Goal: Information Seeking & Learning: Learn about a topic

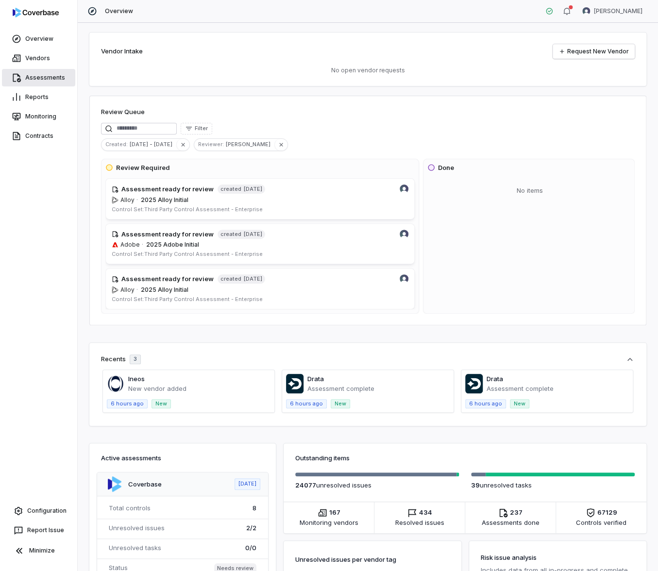
click at [53, 74] on link "Assessments" at bounding box center [38, 77] width 73 height 17
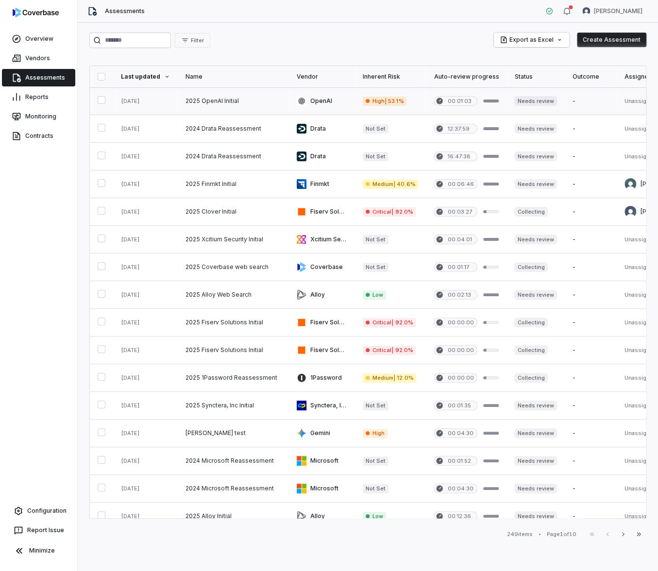
click at [201, 99] on link at bounding box center [233, 100] width 111 height 27
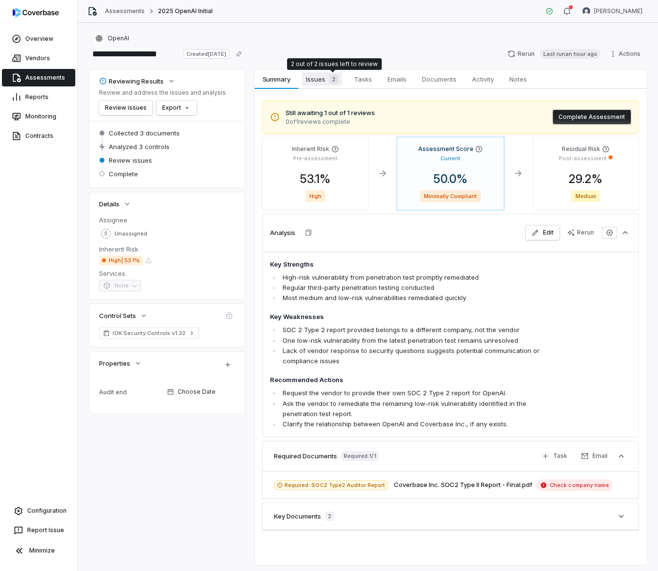
click at [317, 79] on span "Issues 2" at bounding box center [322, 79] width 40 height 14
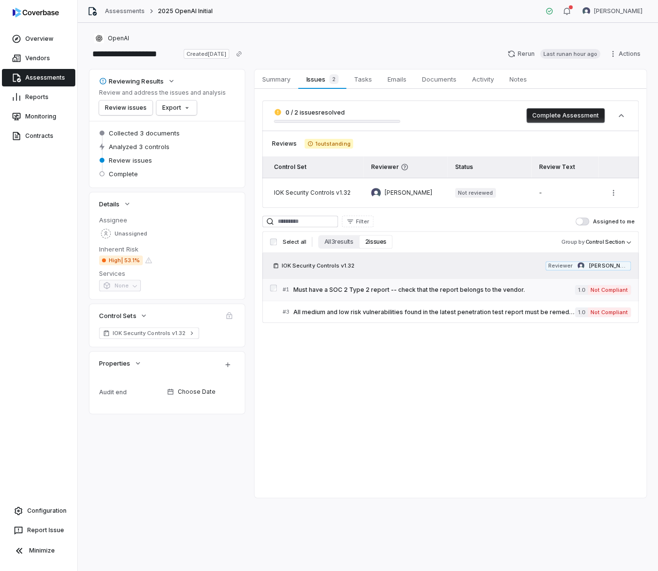
click at [393, 290] on span "Must have a SOC 2 Type 2 report -- check that the report belongs to the vendor." at bounding box center [434, 290] width 282 height 8
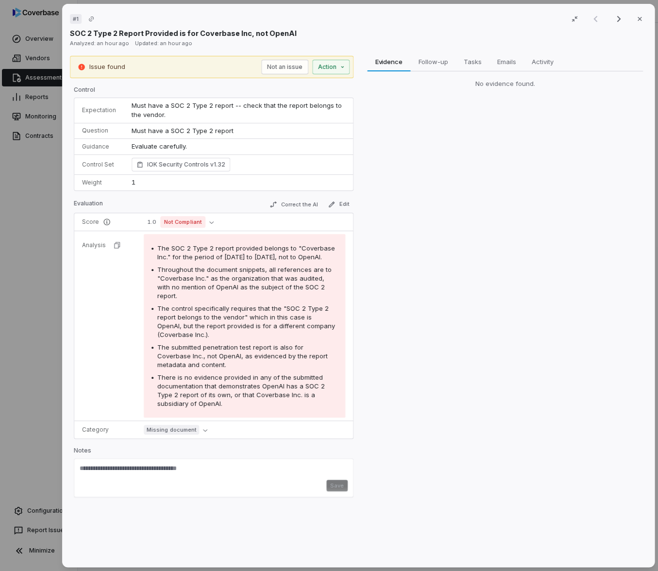
click at [50, 210] on div "# 1 Result 1 of 2 Close SOC 2 Type 2 Report Provided is for Coverbase Inc, not …" at bounding box center [329, 285] width 658 height 571
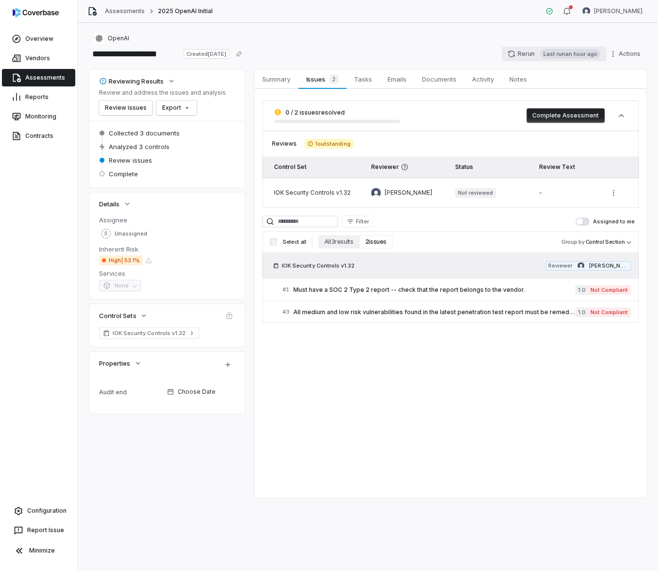
click at [532, 53] on button "Rerun Last run an hour ago" at bounding box center [554, 54] width 104 height 15
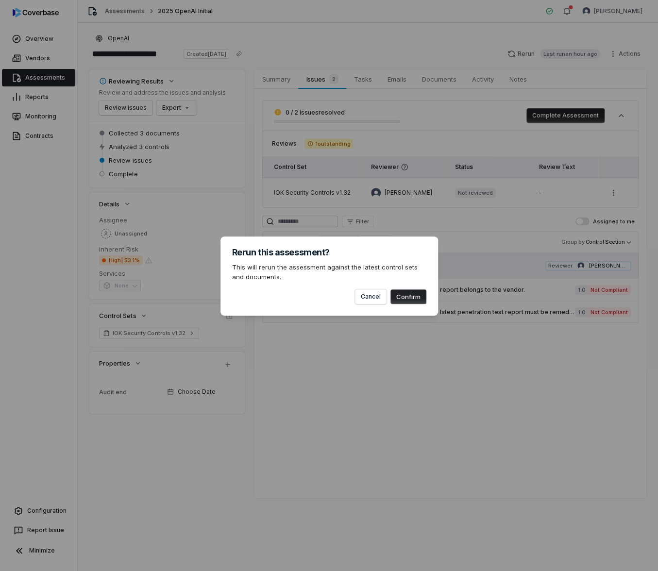
click at [408, 297] on button "Confirm" at bounding box center [408, 296] width 36 height 15
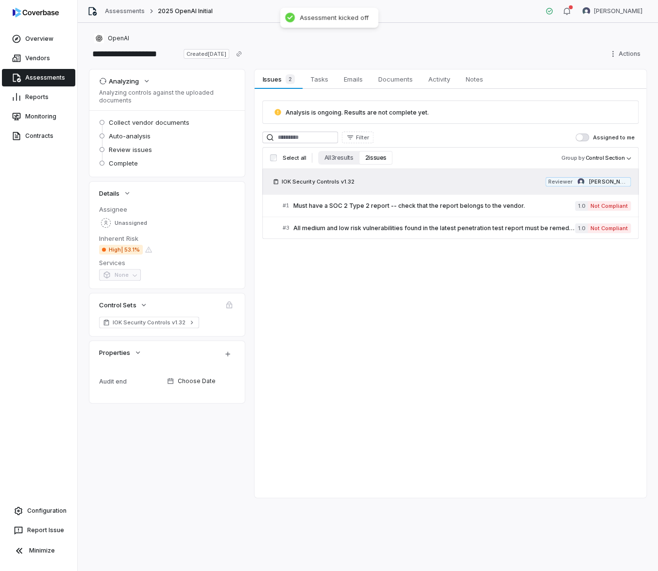
click at [402, 275] on div "Issues 2 Issues 2 Tasks Tasks Emails Emails Documents Documents Activity Activi…" at bounding box center [450, 283] width 392 height 428
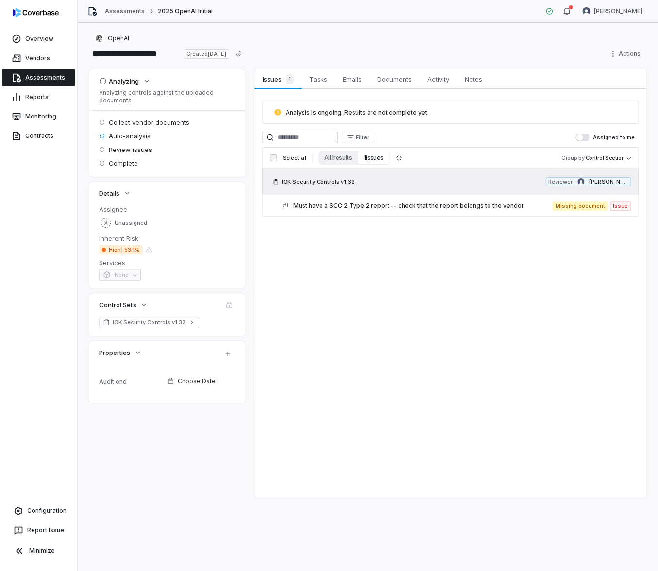
click at [559, 44] on div "**********" at bounding box center [367, 46] width 557 height 27
click at [301, 242] on div "Issues 1 Issues 1 Tasks Tasks Emails Emails Documents Documents Activity Activi…" at bounding box center [450, 283] width 392 height 428
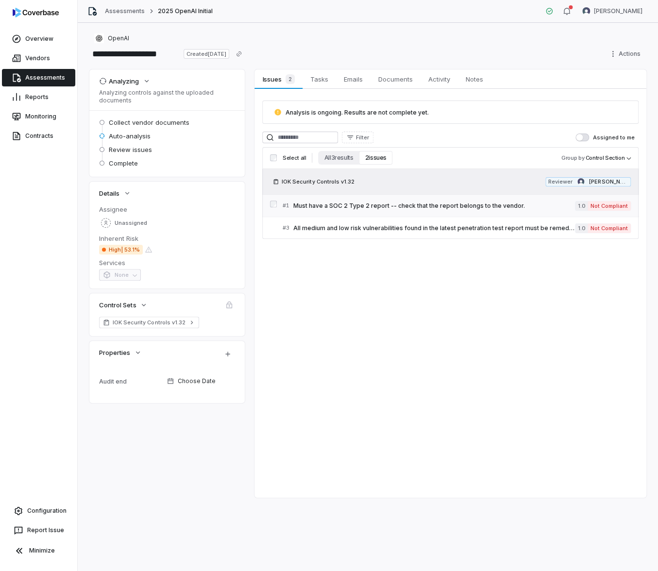
click at [367, 210] on div "# 1 Must have a SOC 2 Type 2 report -- check that the report belongs to the ven…" at bounding box center [429, 206] width 292 height 10
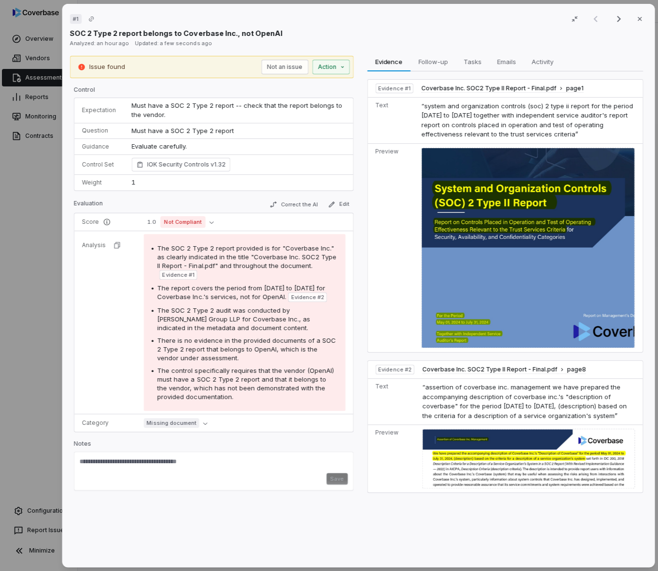
click at [29, 279] on div "# 1 Result 1 of 2 Close SOC 2 Type 2 report belongs to Coverbase Inc., not Open…" at bounding box center [329, 285] width 658 height 571
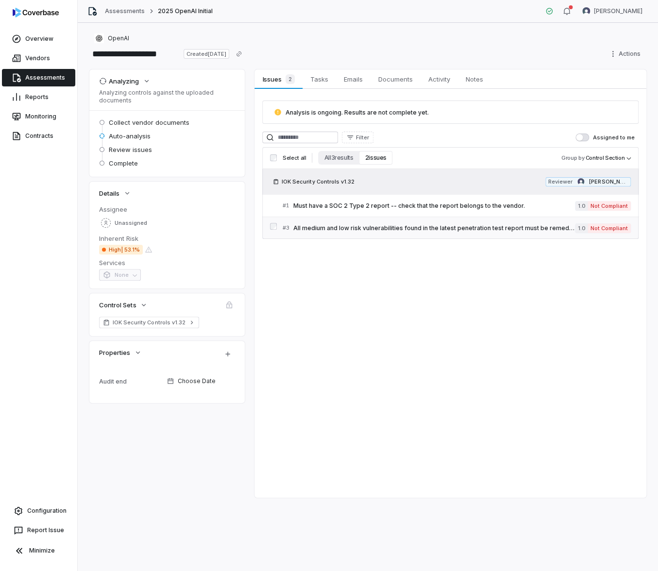
click at [475, 231] on div "# 3 All medium and low risk vulnerabilities found in the latest penetration tes…" at bounding box center [429, 228] width 292 height 10
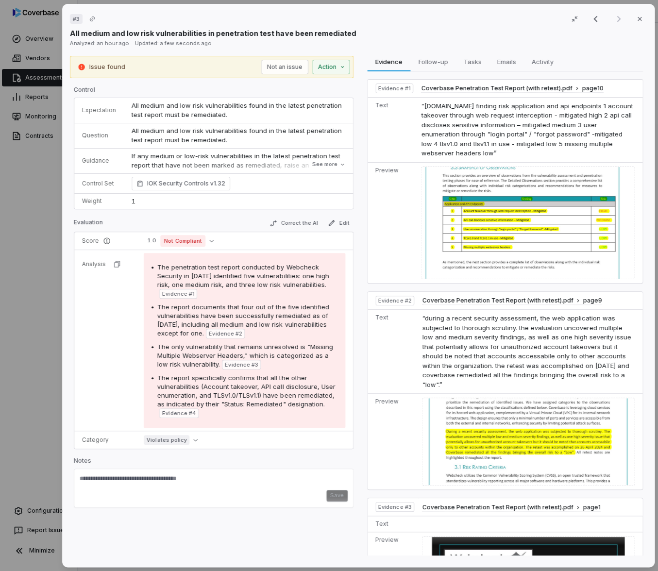
click at [41, 221] on div "# 3 Result 2 of 2 Close All medium and low risk vulnerabilities in penetration …" at bounding box center [329, 285] width 658 height 571
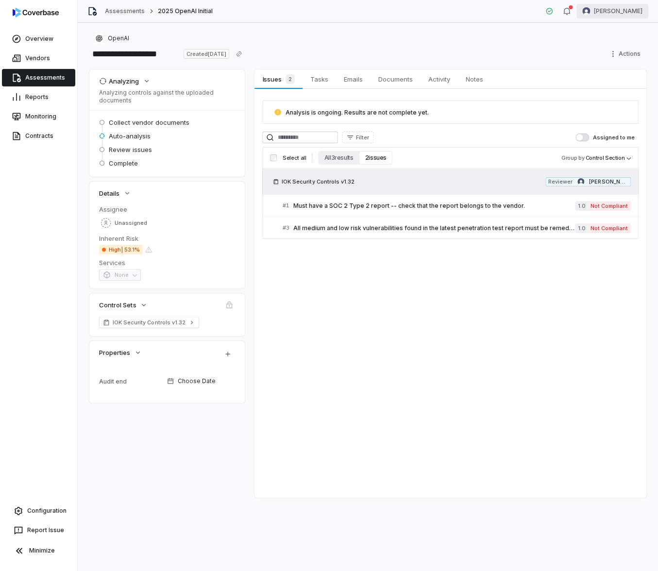
click at [613, 17] on html "**********" at bounding box center [329, 285] width 658 height 571
click at [598, 88] on div "Log out" at bounding box center [607, 90] width 74 height 16
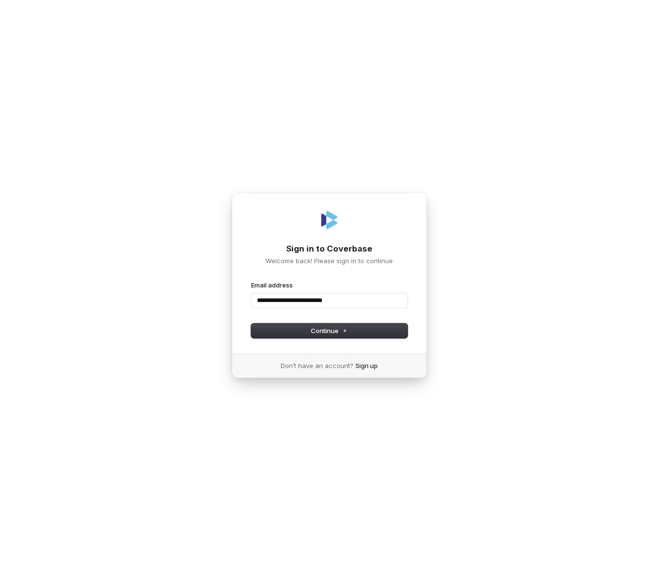
type input "**********"
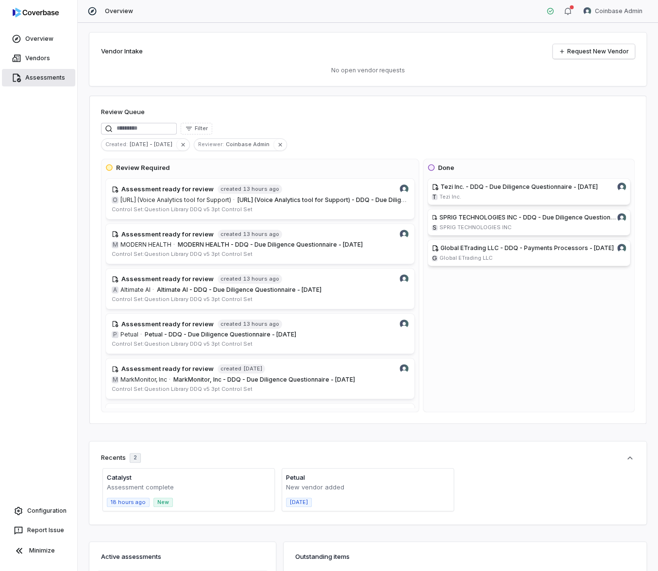
click at [40, 75] on link "Assessments" at bounding box center [38, 77] width 73 height 17
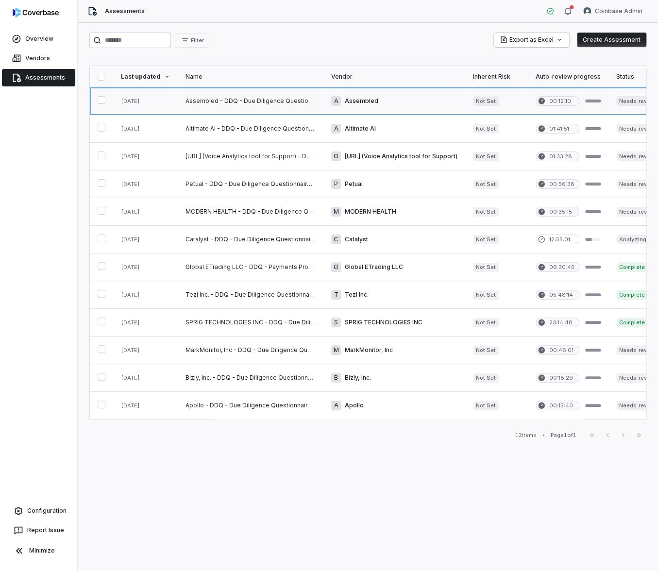
click at [213, 102] on link at bounding box center [251, 100] width 146 height 27
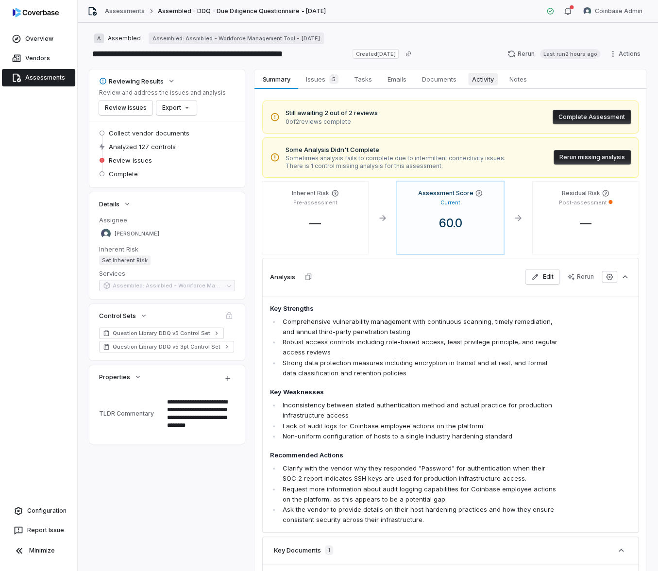
click at [493, 80] on span "Activity" at bounding box center [483, 79] width 30 height 13
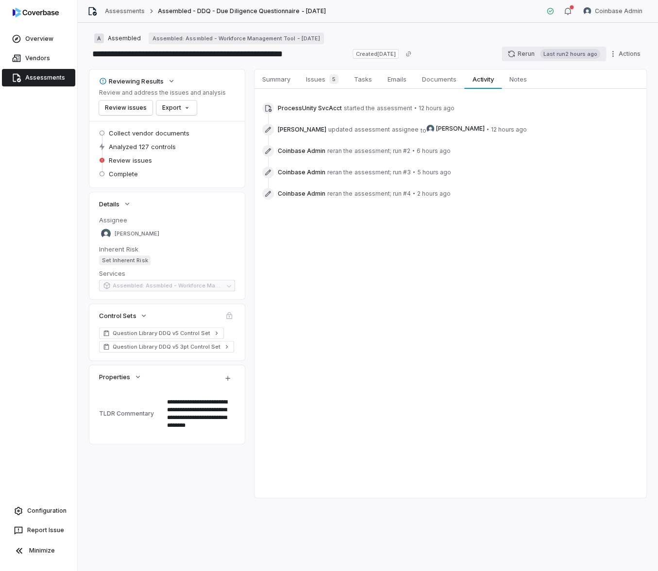
click at [540, 60] on button "Rerun Last run 2 hours ago" at bounding box center [554, 54] width 104 height 15
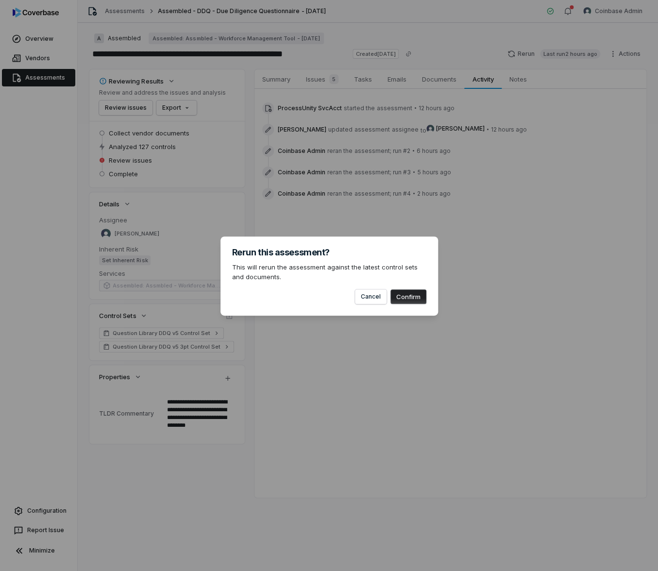
click at [419, 300] on button "Confirm" at bounding box center [408, 296] width 36 height 15
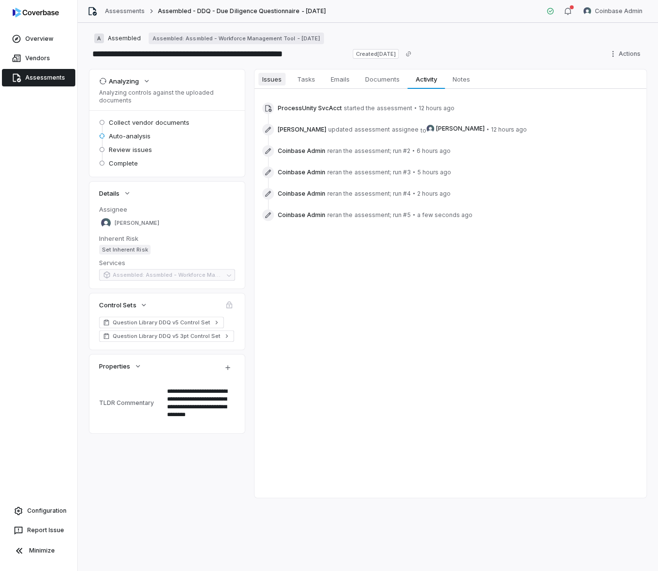
click at [273, 83] on span "Issues" at bounding box center [271, 79] width 27 height 13
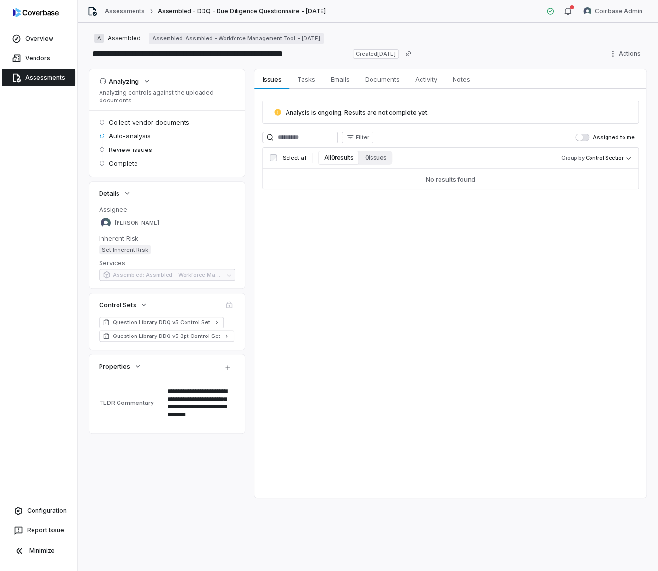
click at [35, 80] on link "Assessments" at bounding box center [38, 77] width 73 height 17
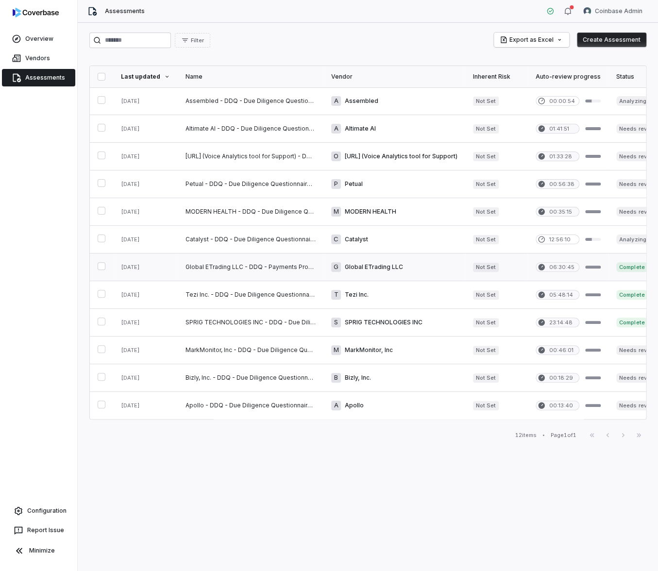
click at [244, 267] on link at bounding box center [251, 266] width 146 height 27
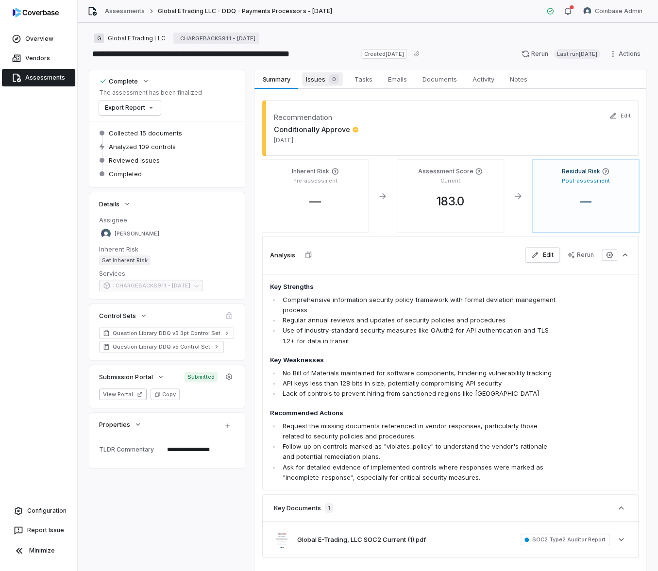
click at [319, 83] on span "Issues 0" at bounding box center [322, 79] width 41 height 14
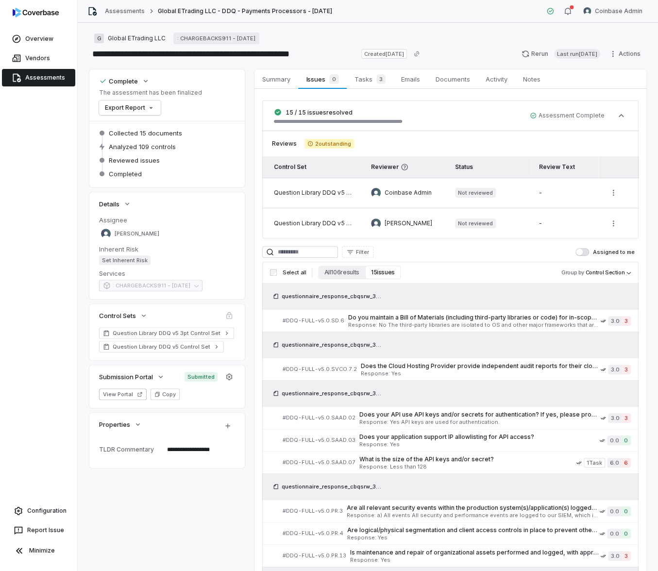
click at [62, 74] on link "Assessments" at bounding box center [38, 77] width 73 height 17
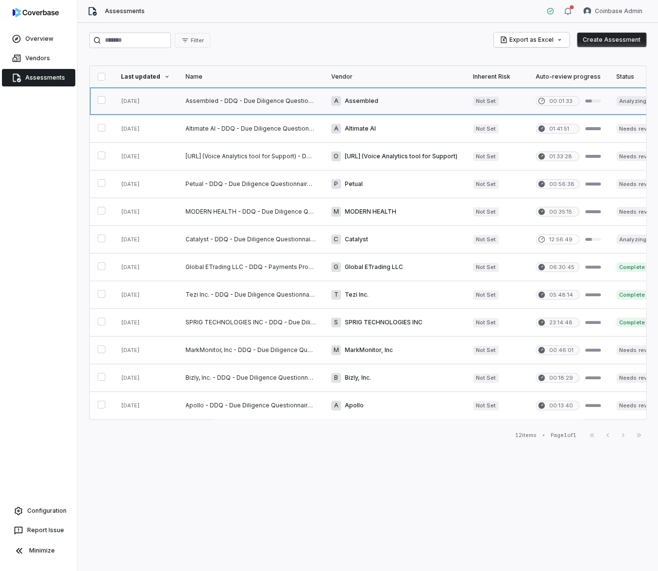
click at [208, 106] on link at bounding box center [251, 100] width 146 height 27
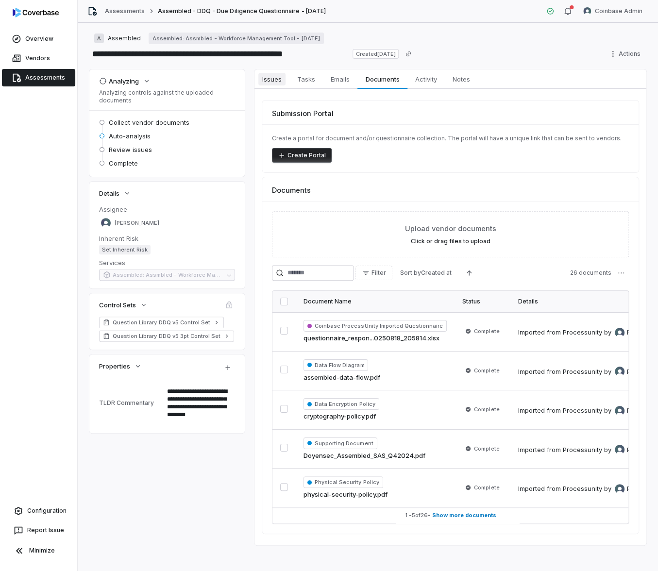
click at [273, 76] on span "Issues" at bounding box center [271, 79] width 27 height 13
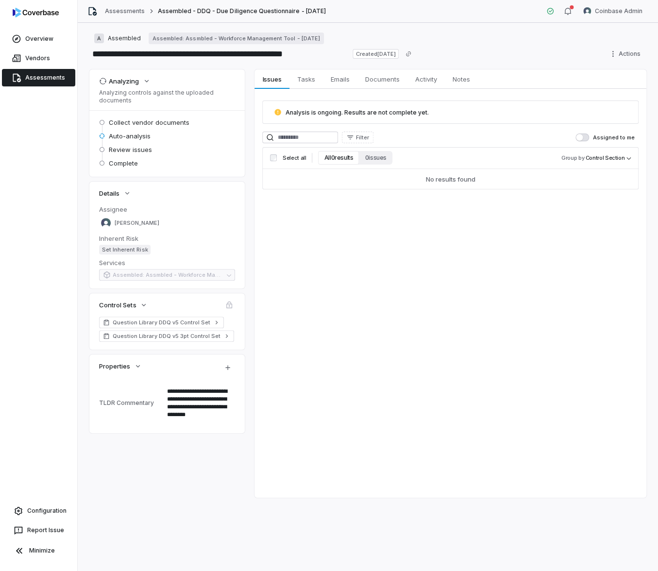
click at [48, 84] on link "Assessments" at bounding box center [38, 77] width 73 height 17
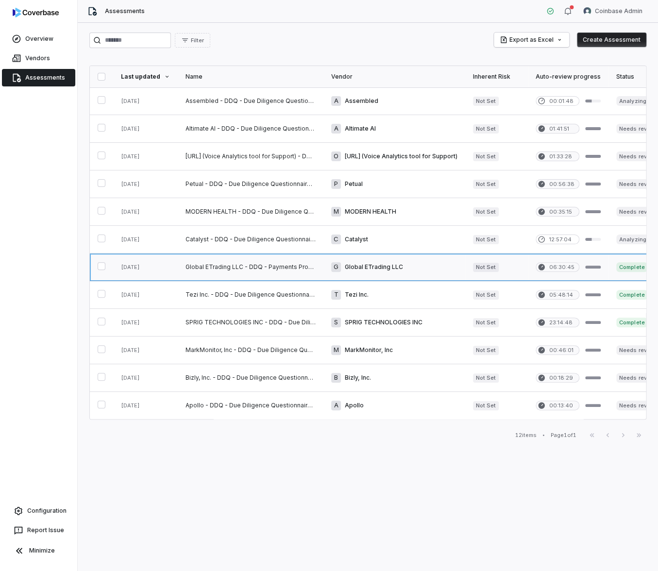
click at [384, 270] on link at bounding box center [394, 266] width 142 height 27
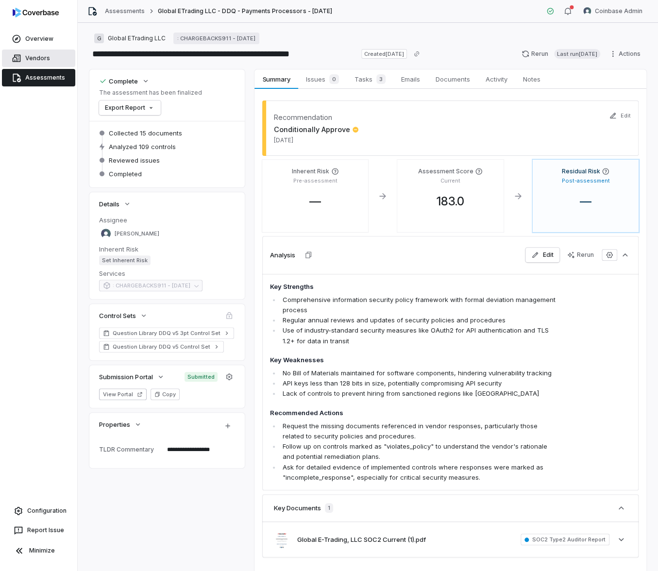
click at [31, 61] on link "Vendors" at bounding box center [38, 58] width 73 height 17
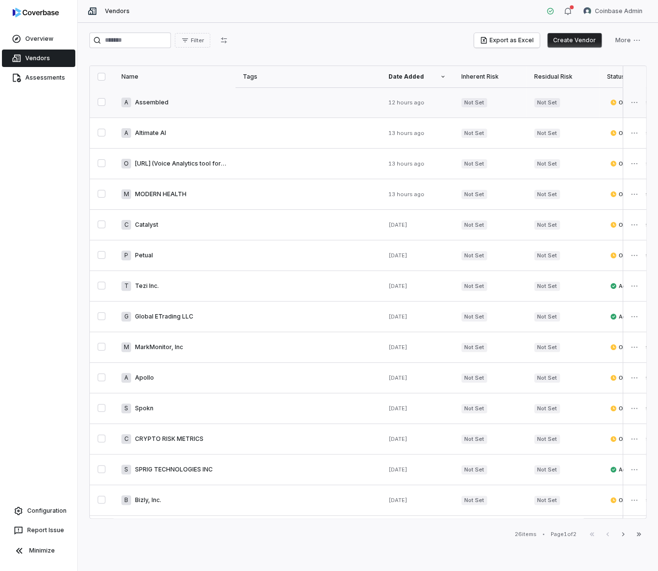
click at [209, 100] on link at bounding box center [174, 102] width 121 height 30
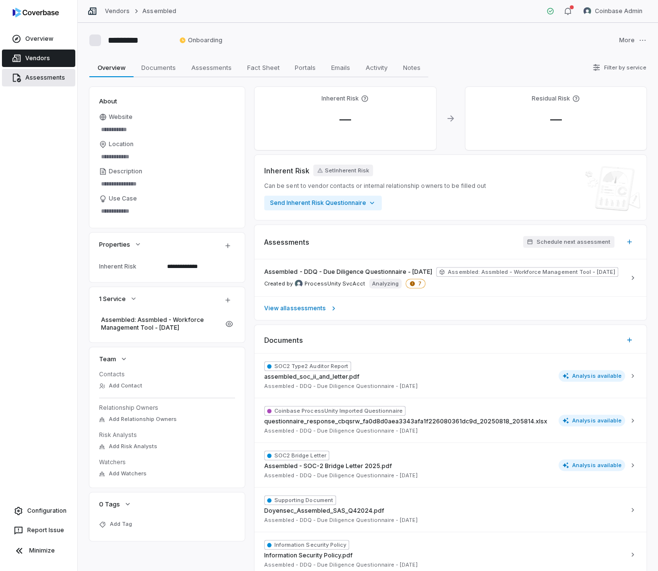
click at [60, 80] on link "Assessments" at bounding box center [38, 77] width 73 height 17
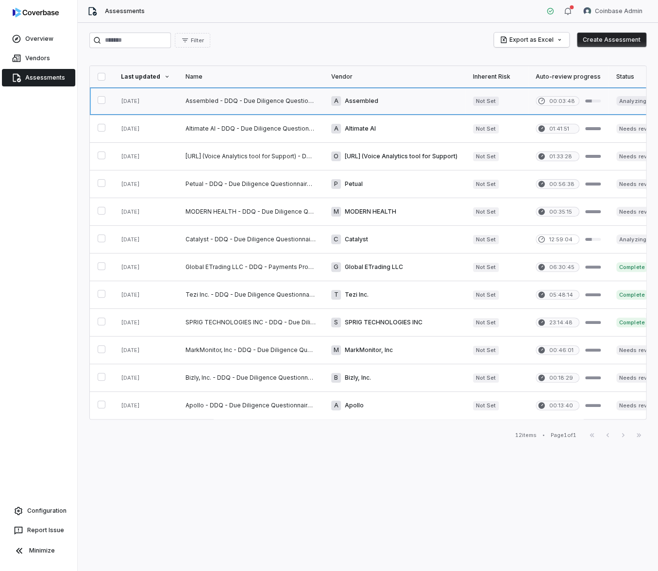
click at [250, 101] on link at bounding box center [251, 100] width 146 height 27
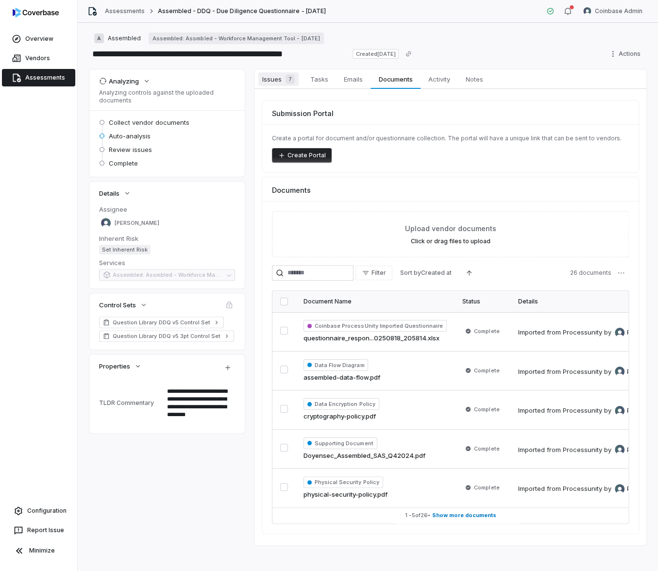
click at [267, 79] on span "Issues 7" at bounding box center [278, 79] width 40 height 14
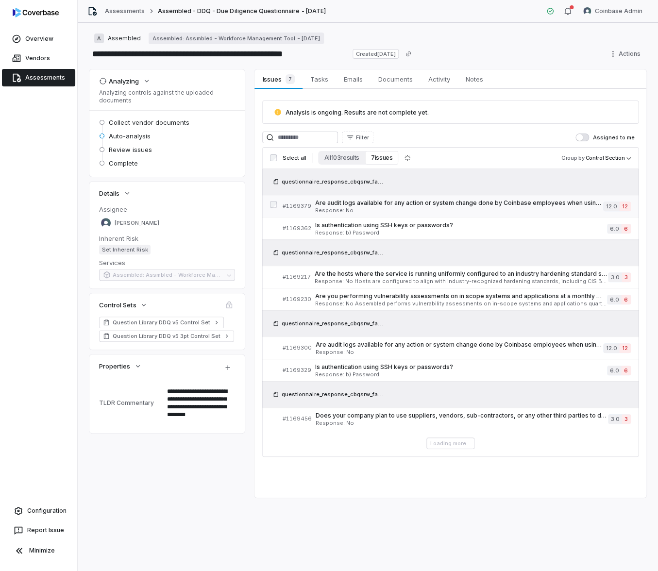
click at [380, 201] on span "Are audit logs available for any action or system change done by Coinbase emplo…" at bounding box center [459, 203] width 288 height 8
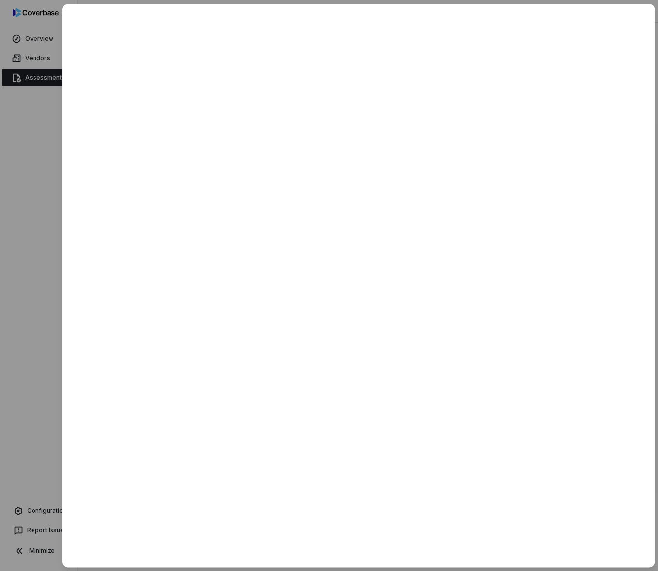
click at [42, 256] on div at bounding box center [329, 285] width 658 height 571
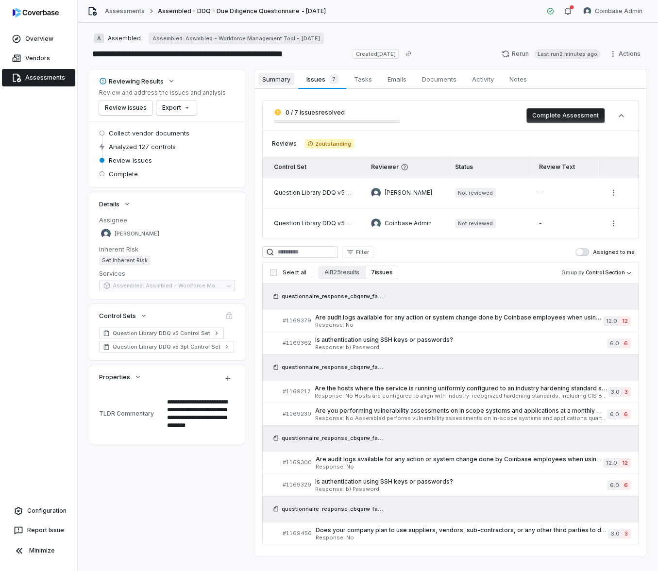
click at [282, 84] on span "Summary" at bounding box center [276, 79] width 36 height 13
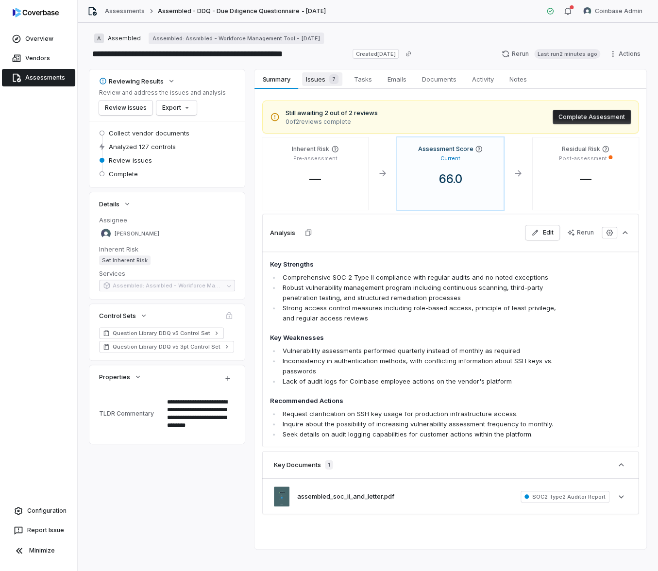
click at [315, 80] on span "Issues 7" at bounding box center [322, 79] width 40 height 14
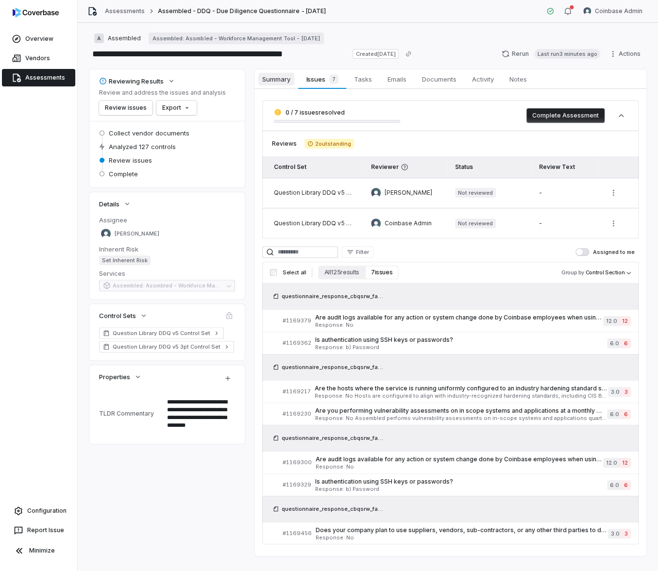
click at [276, 81] on span "Summary" at bounding box center [276, 79] width 36 height 13
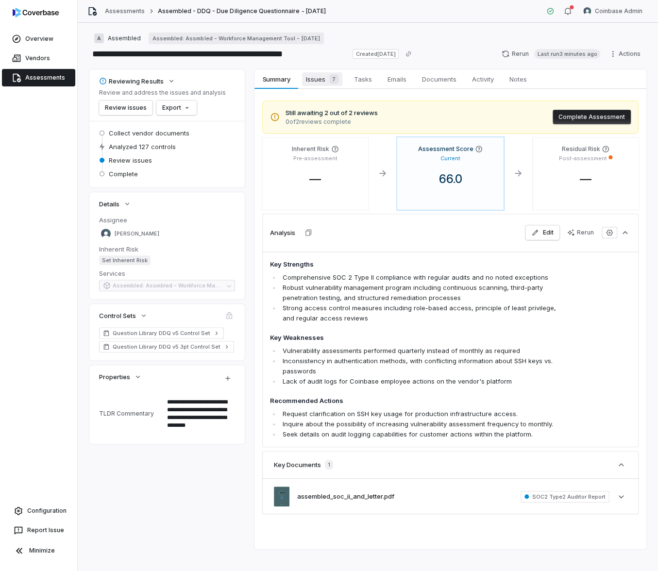
click at [330, 83] on span "7" at bounding box center [333, 79] width 9 height 10
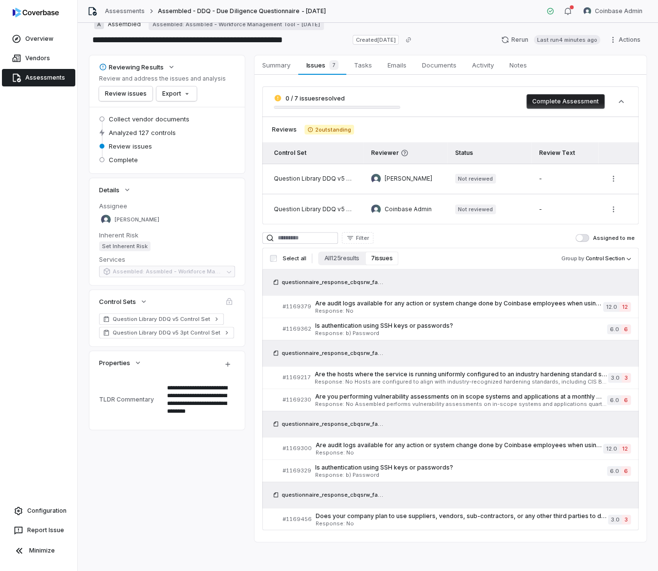
scroll to position [16, 0]
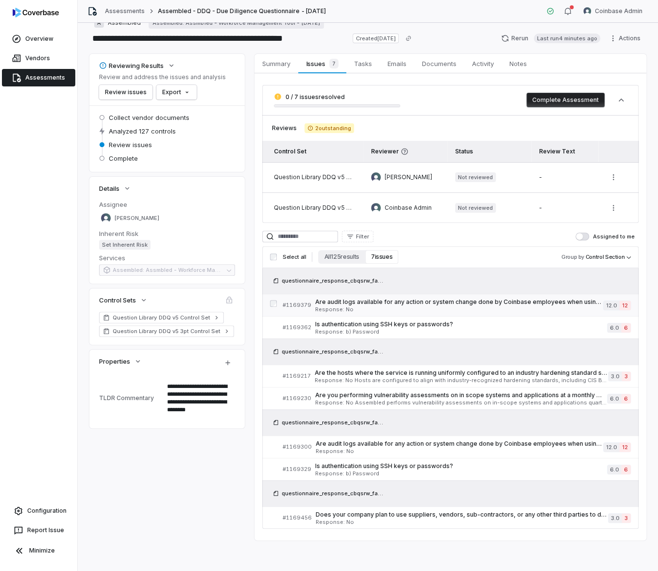
click at [357, 304] on span "Are audit logs available for any action or system change done by Coinbase emplo…" at bounding box center [459, 302] width 288 height 8
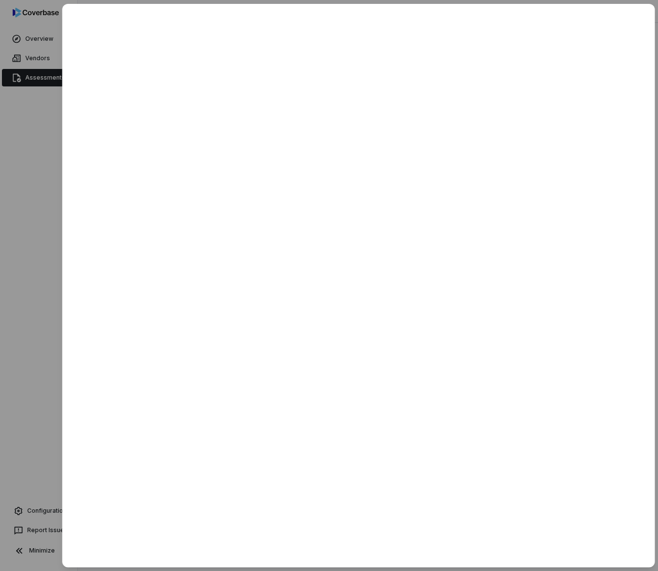
click at [40, 327] on div at bounding box center [329, 285] width 658 height 571
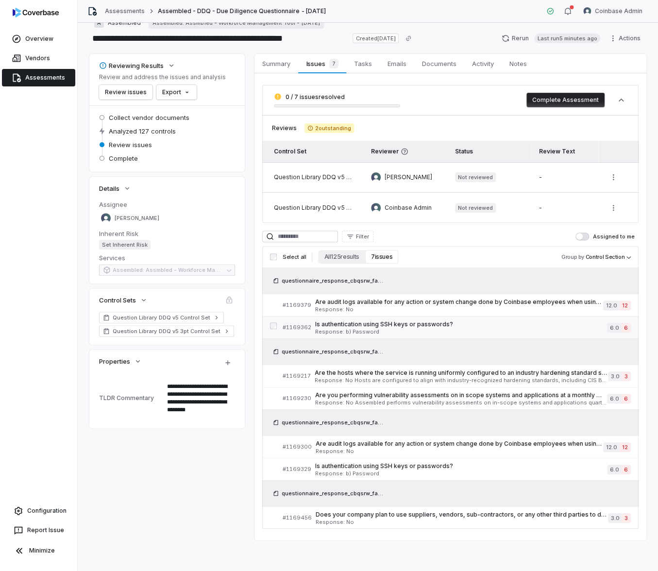
click at [342, 331] on span "Response: b) Password" at bounding box center [461, 331] width 292 height 5
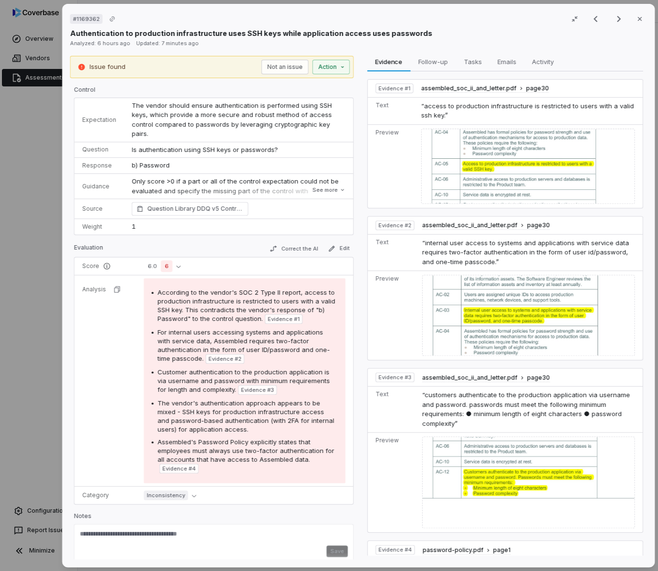
click at [36, 342] on div "# 1169362 Result 5 of 7 Close Authentication to production infrastructure uses …" at bounding box center [329, 285] width 658 height 571
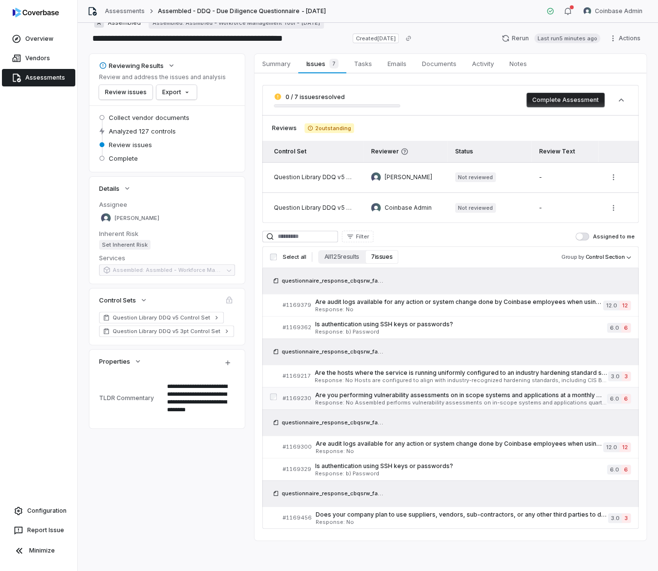
click at [339, 404] on span "Response: No Assembled performs vulnerability assessments on in-scope systems a…" at bounding box center [461, 402] width 292 height 5
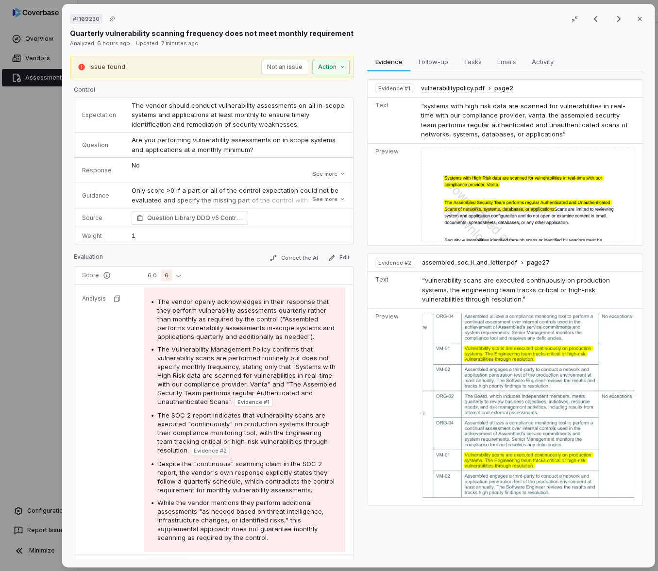
click at [32, 329] on div "# 1169230 Result 6 of 7 Close Quarterly vulnerability scanning frequency does n…" at bounding box center [329, 285] width 658 height 571
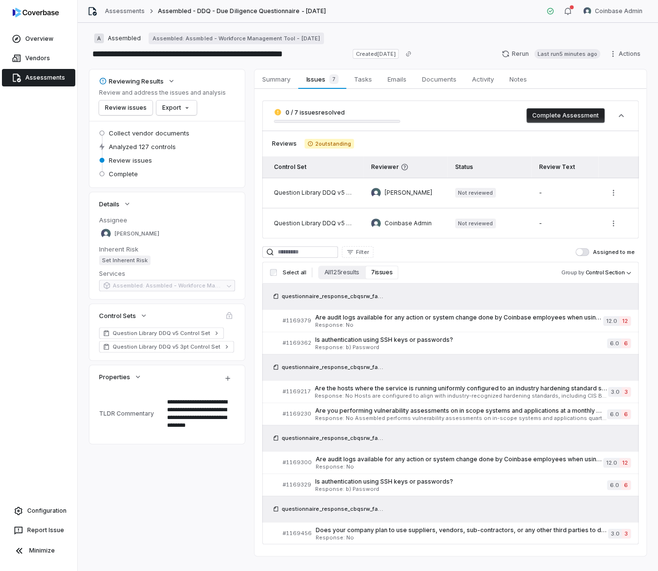
click at [55, 75] on link "Assessments" at bounding box center [38, 77] width 73 height 17
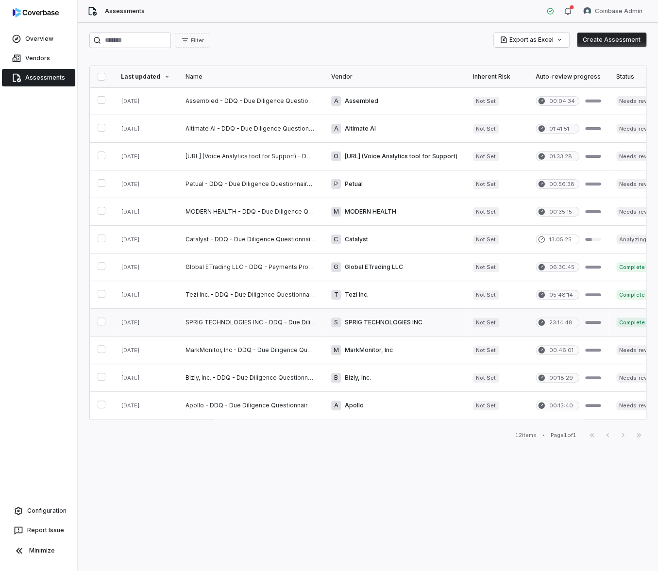
click at [270, 325] on link at bounding box center [251, 322] width 146 height 27
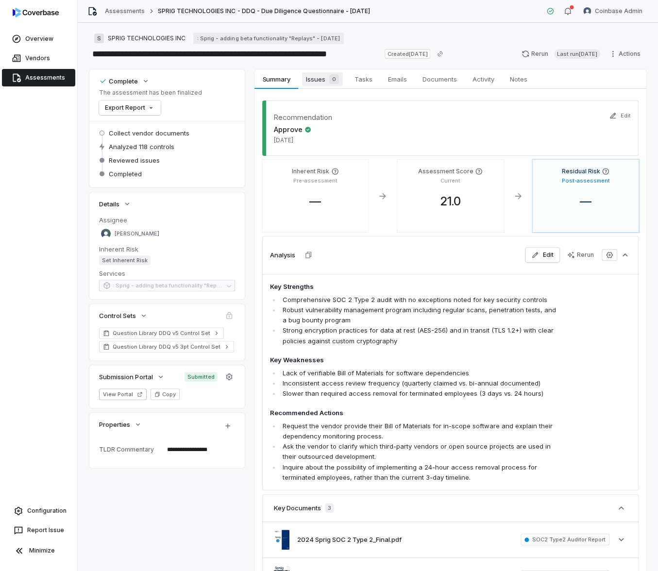
click at [313, 75] on span "Issues 0" at bounding box center [322, 79] width 41 height 14
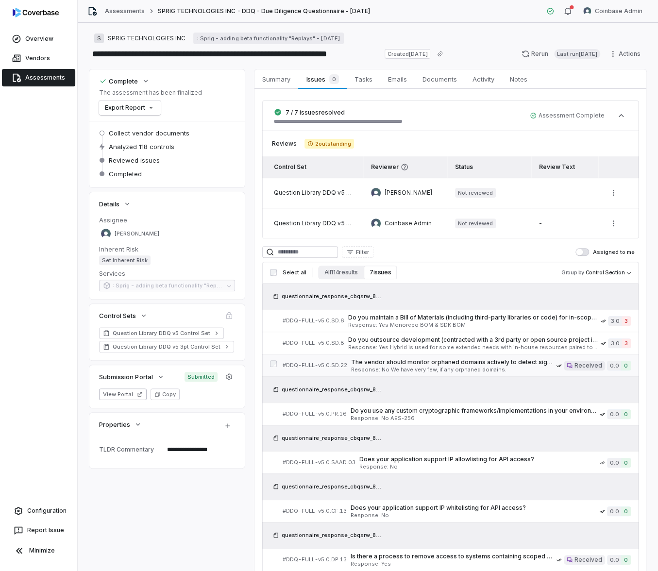
click at [419, 369] on span "Response: No We have very few, if any orphaned domains." at bounding box center [453, 369] width 205 height 5
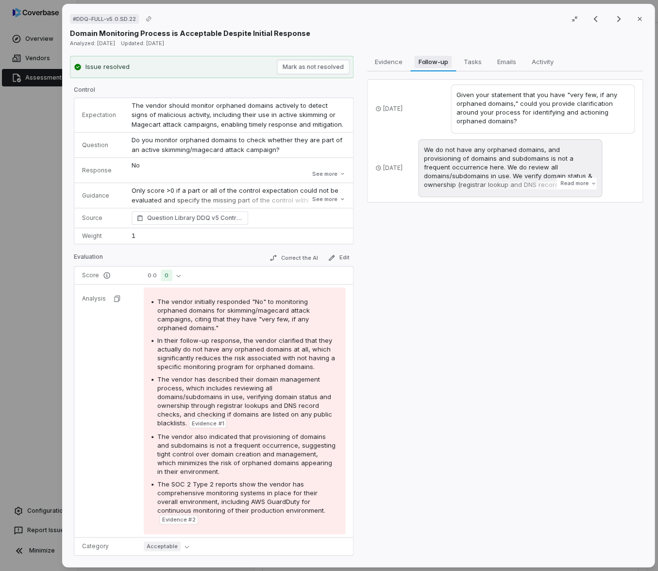
click at [439, 57] on span "Follow-up" at bounding box center [432, 61] width 37 height 13
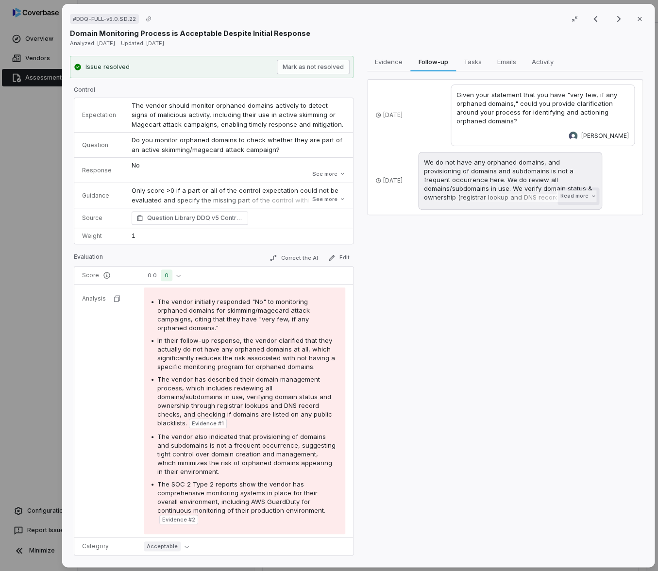
click at [575, 199] on button "Read more" at bounding box center [578, 195] width 42 height 17
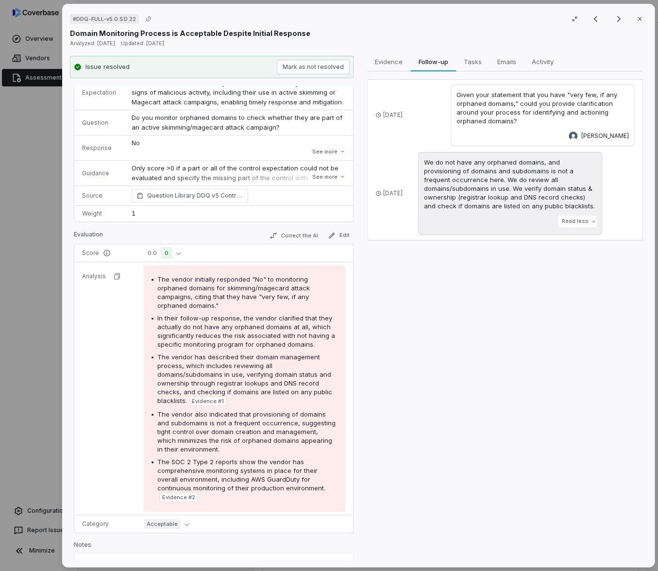
scroll to position [57, 0]
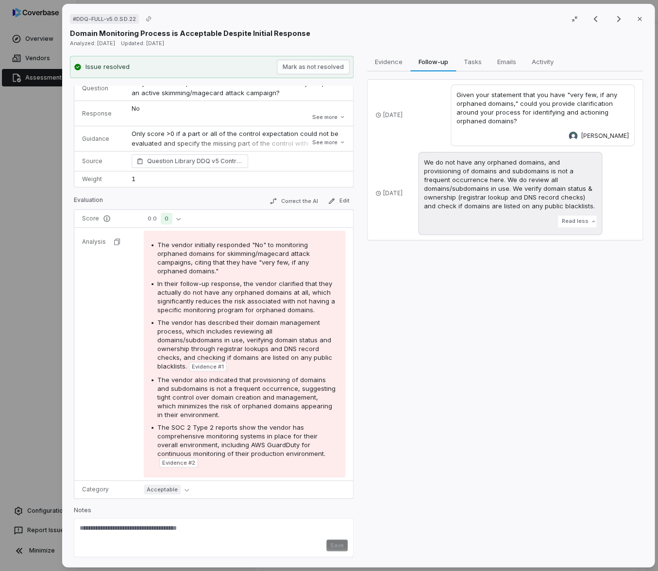
click at [50, 286] on div "# DDQ-FULL-v5.0.SD.22 Result 6 of 7 Close Domain Monitoring Process is Acceptab…" at bounding box center [329, 285] width 658 height 571
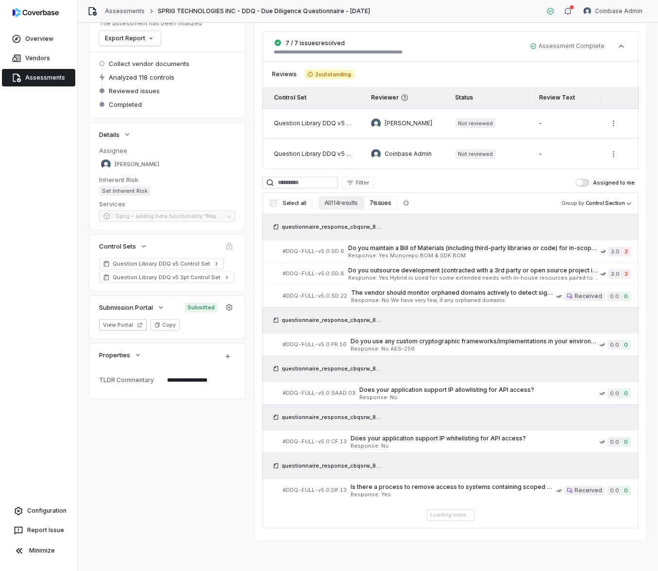
scroll to position [43, 0]
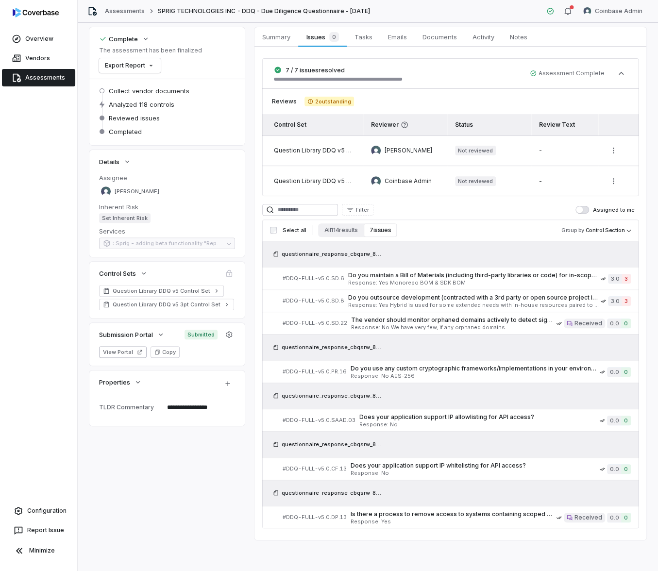
click at [419, 486] on div "questionnaire_response_cbqsrw_8ceb6496a9e6488fa367322e1c799392_20250730_182153.…" at bounding box center [450, 493] width 376 height 26
click at [411, 516] on span "Is there a process to remove access to systems containing scoped data within 24…" at bounding box center [453, 514] width 205 height 8
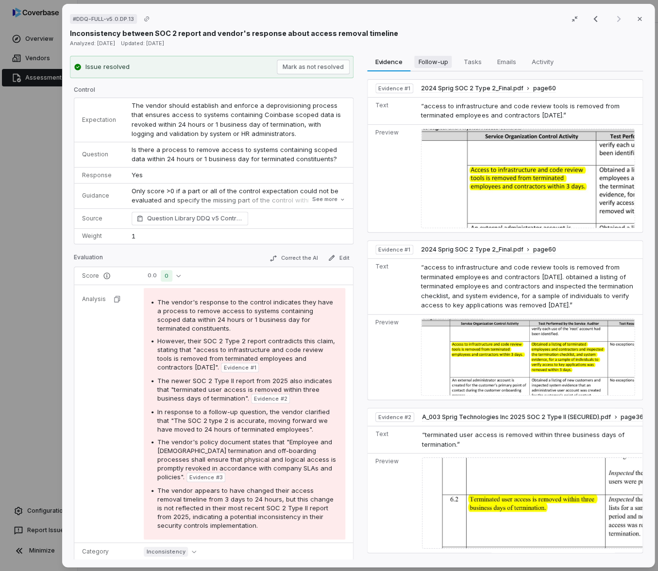
click at [419, 66] on span "Follow-up" at bounding box center [432, 61] width 37 height 13
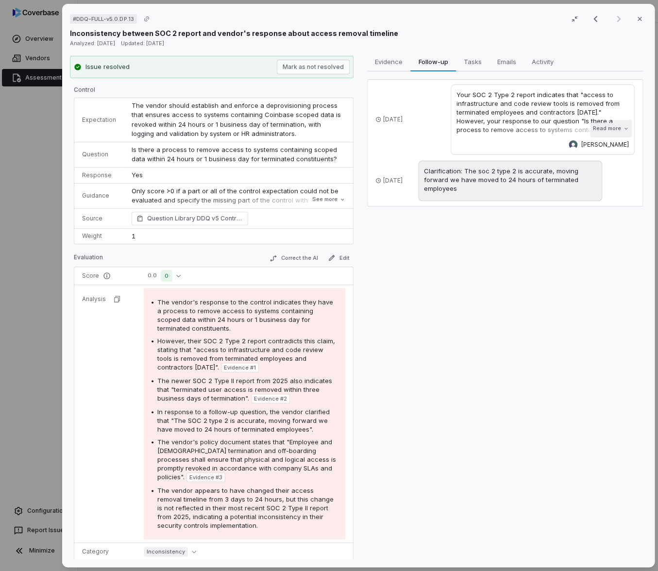
click at [603, 124] on button "Read more" at bounding box center [610, 128] width 42 height 17
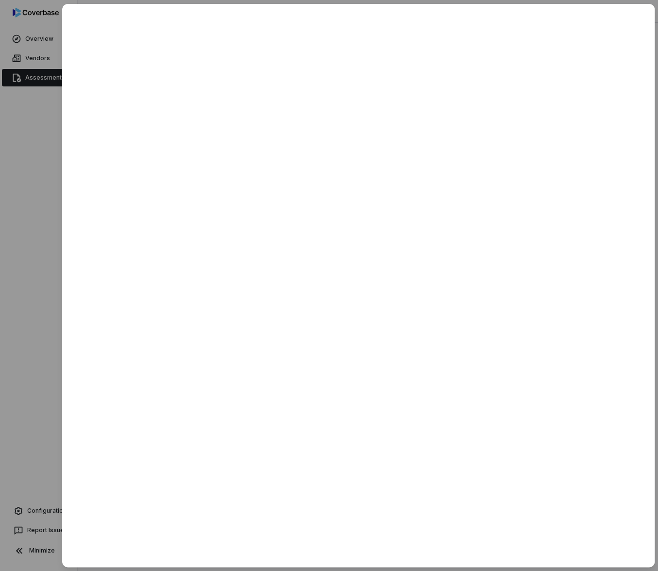
click at [32, 207] on div at bounding box center [329, 285] width 658 height 571
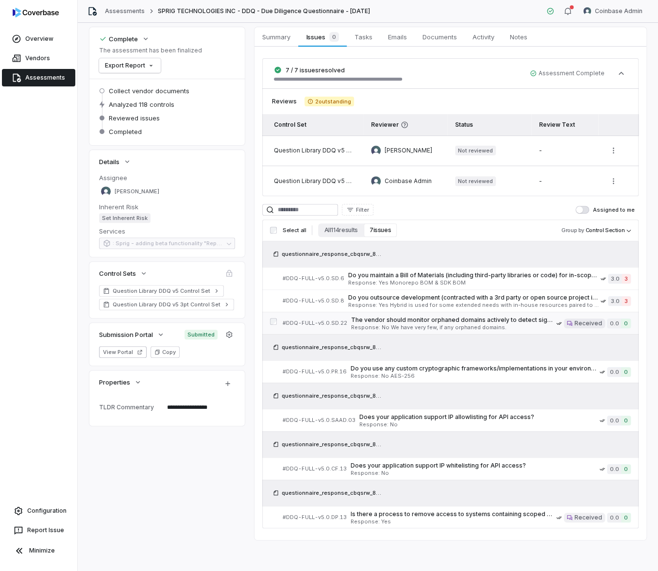
click at [387, 325] on span "Response: No We have very few, if any orphaned domains." at bounding box center [453, 327] width 205 height 5
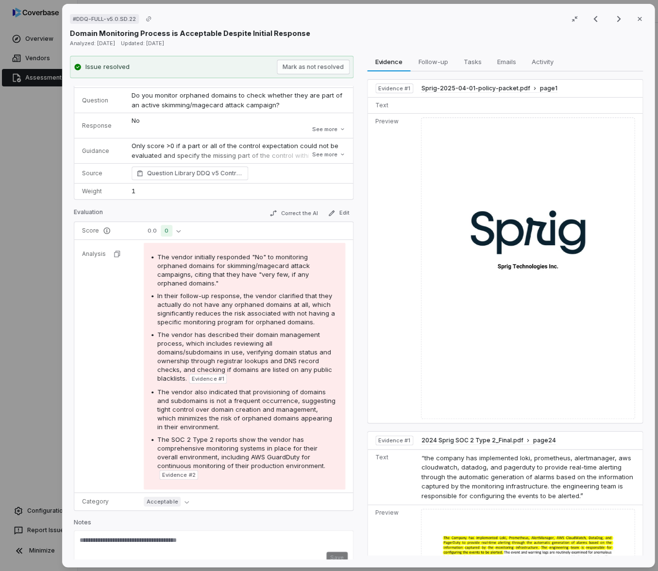
scroll to position [57, 0]
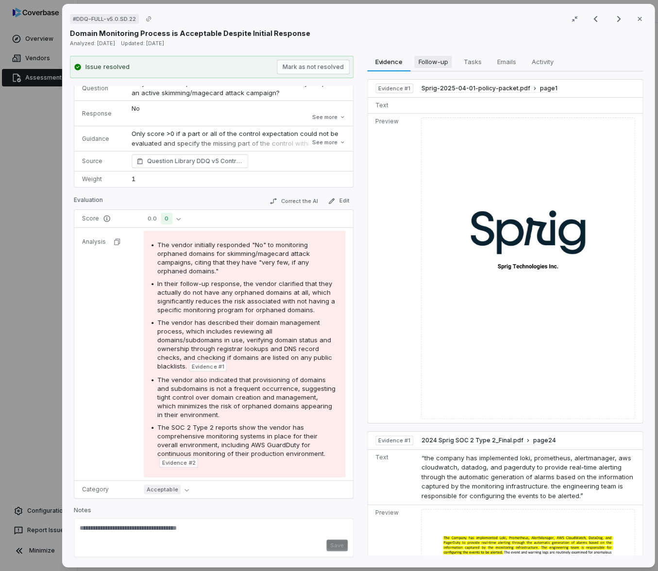
click at [429, 57] on span "Follow-up" at bounding box center [432, 61] width 37 height 13
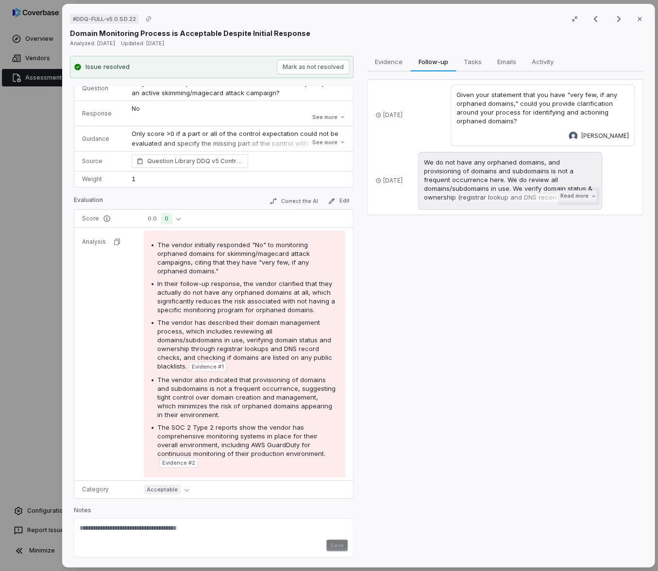
click at [567, 192] on button "Read more" at bounding box center [578, 195] width 42 height 17
click at [399, 277] on div "Evidence Evidence Follow-up Follow-up Tasks Tasks Emails Emails Activity Activi…" at bounding box center [505, 308] width 284 height 504
click at [54, 243] on div "# DDQ-FULL-v5.0.SD.22 Result 6 of 7 Close Domain Monitoring Process is Acceptab…" at bounding box center [329, 285] width 658 height 571
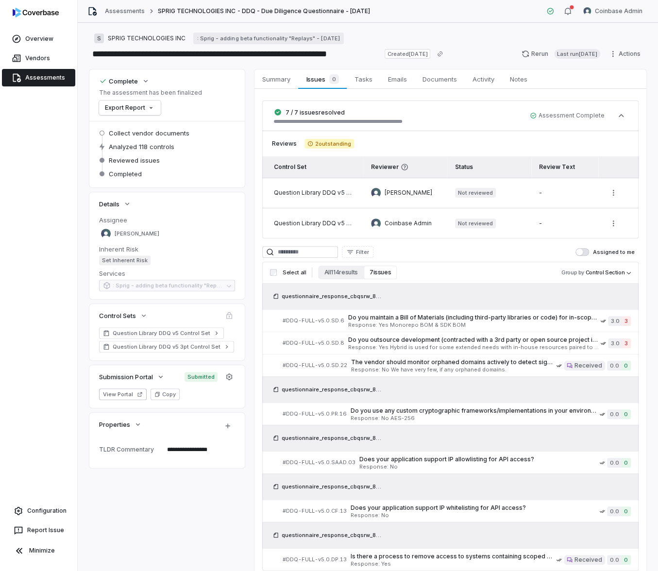
scroll to position [42, 0]
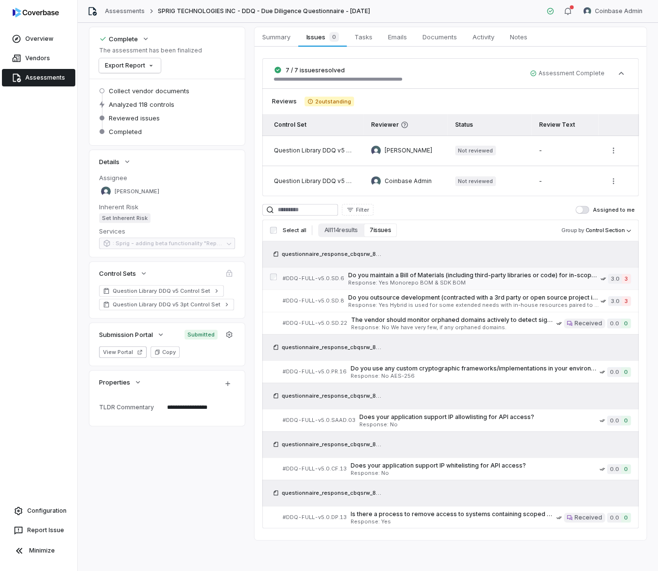
click at [387, 280] on span "Response: Yes Monorepo BOM & SDK BOM" at bounding box center [474, 282] width 252 height 5
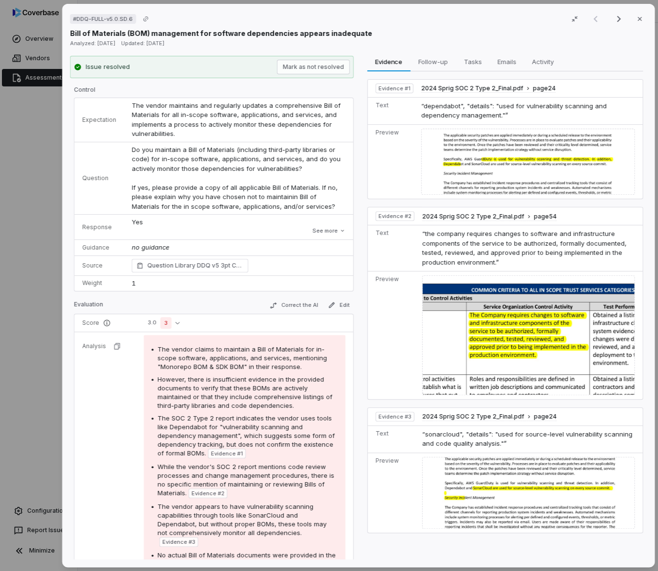
click at [25, 376] on div "# DDQ-FULL-v5.0.SD.6 Result 1 of 7 Close Bill of Materials (BOM) management for…" at bounding box center [329, 285] width 658 height 571
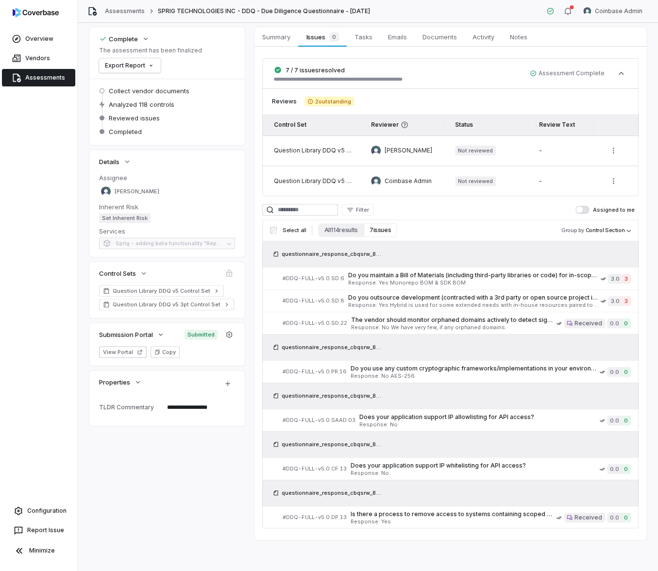
click at [27, 81] on link "Assessments" at bounding box center [38, 77] width 73 height 17
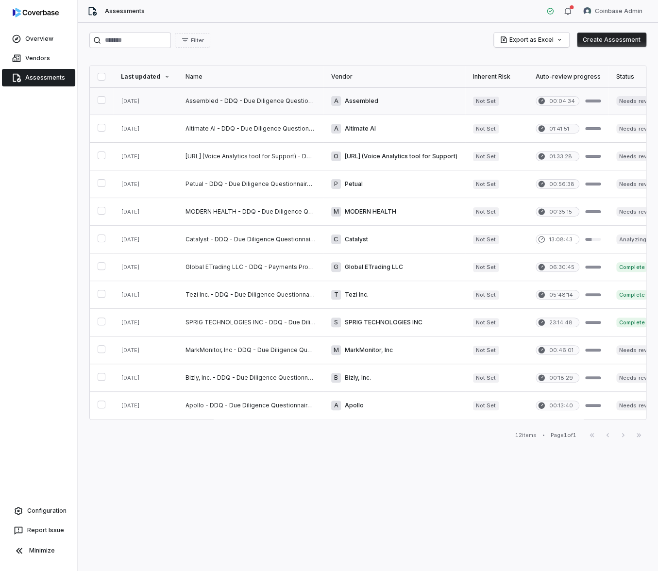
click at [233, 107] on link at bounding box center [251, 100] width 146 height 27
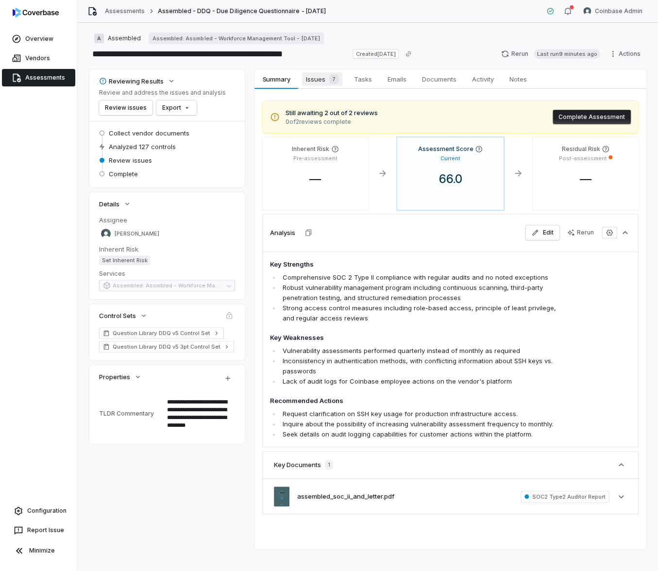
click at [322, 86] on link "Issues 7 Issues 7" at bounding box center [322, 78] width 48 height 19
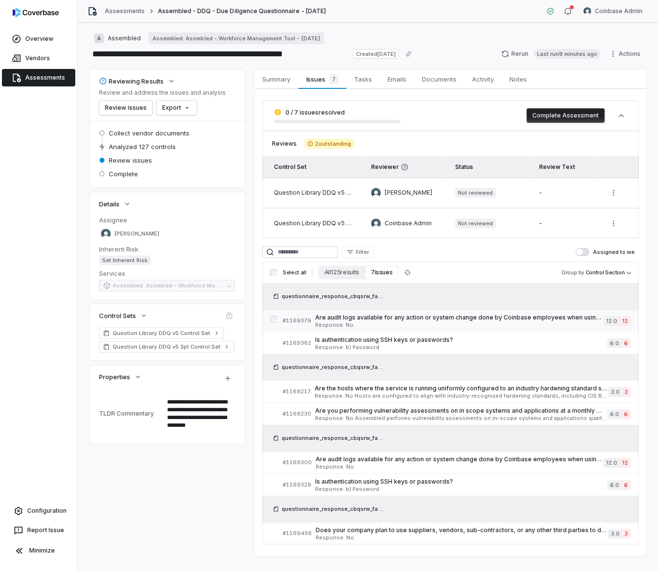
click at [355, 322] on span "Response: No" at bounding box center [459, 324] width 288 height 5
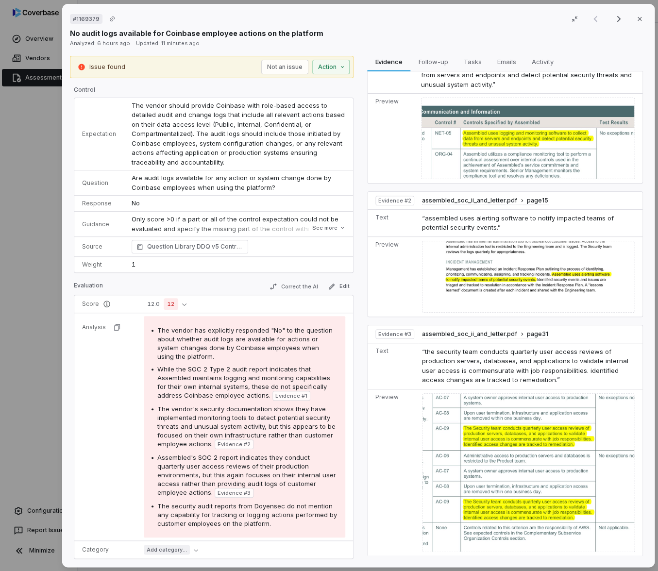
click at [31, 337] on div "# 1169379 Result 1 of 7 Close No audit logs available for Coinbase employee act…" at bounding box center [329, 285] width 658 height 571
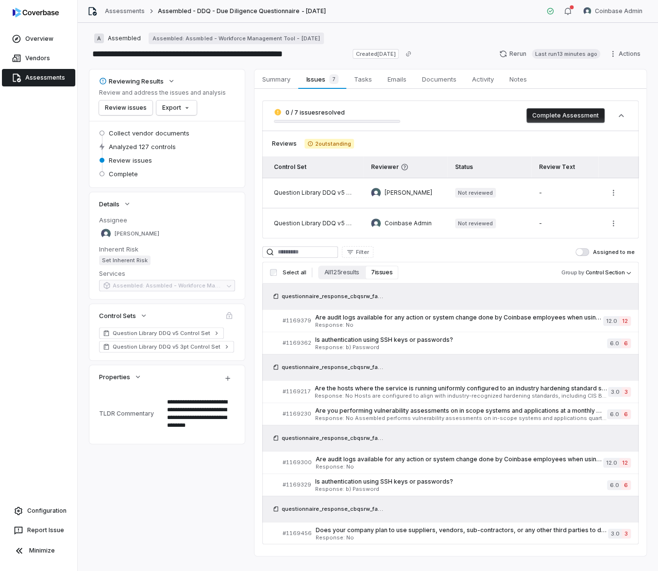
click at [460, 366] on div "questionnaire_response_cbqsrw_fa0d8d0aea3343afa1f226080361dc9d_20250818_205814.…" at bounding box center [450, 367] width 376 height 26
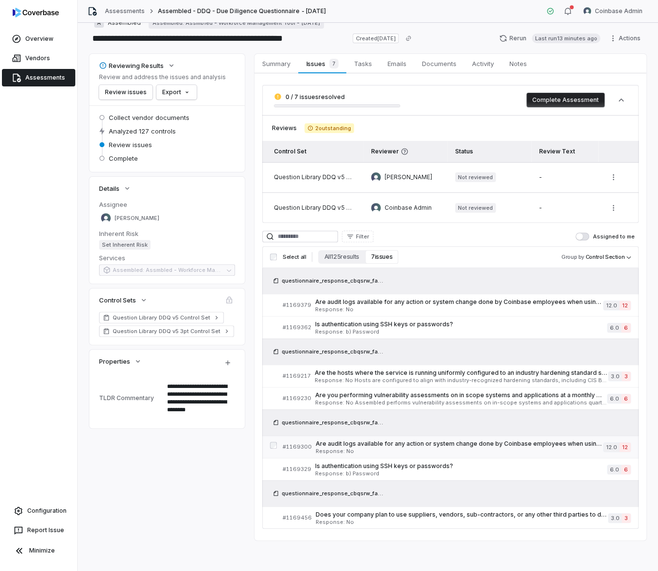
click at [419, 449] on span "Response: No" at bounding box center [459, 451] width 287 height 5
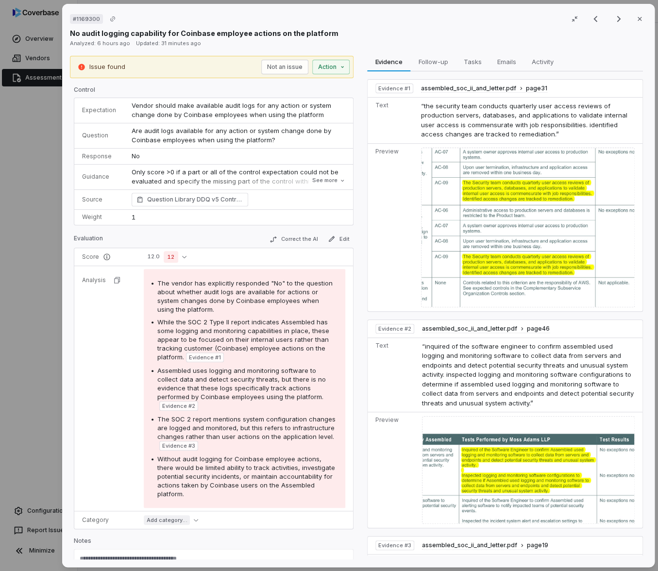
type textarea "*"
